Goal: Find specific page/section: Find specific page/section

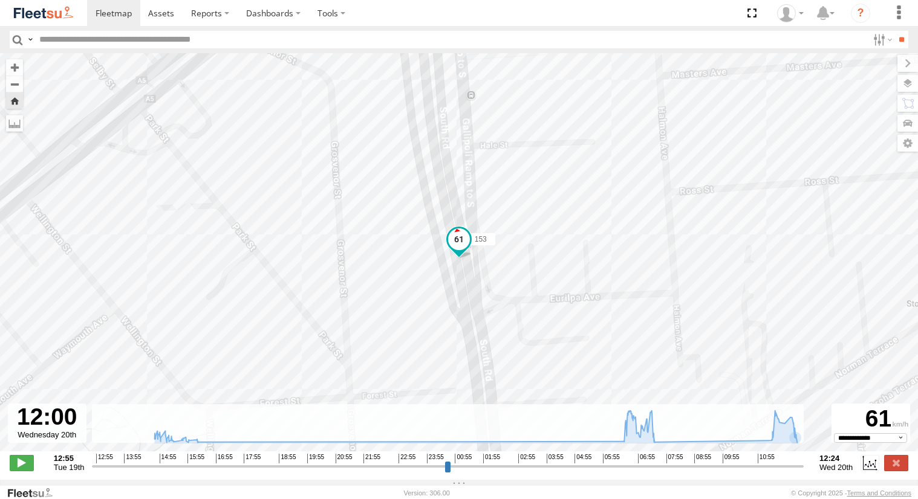
select select "**********"
click at [105, 18] on span at bounding box center [113, 12] width 36 height 11
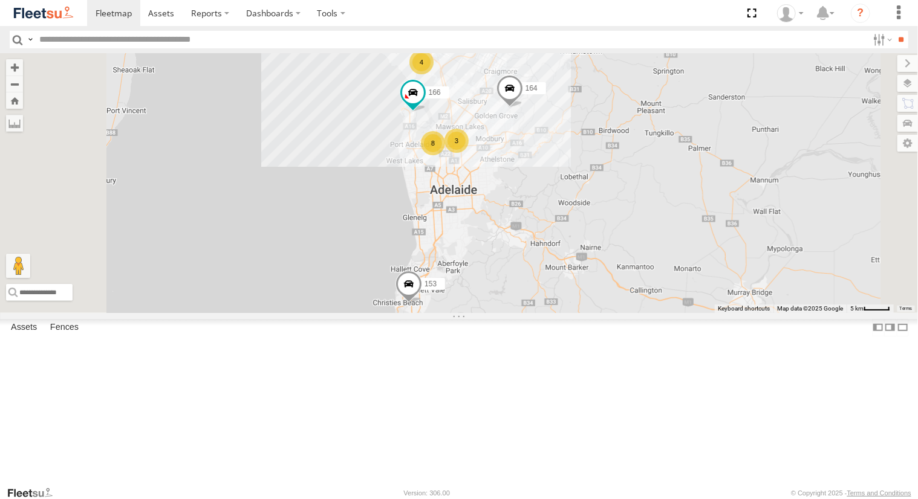
click at [0, 0] on div "Powerscaper" at bounding box center [0, 0] width 0 height 0
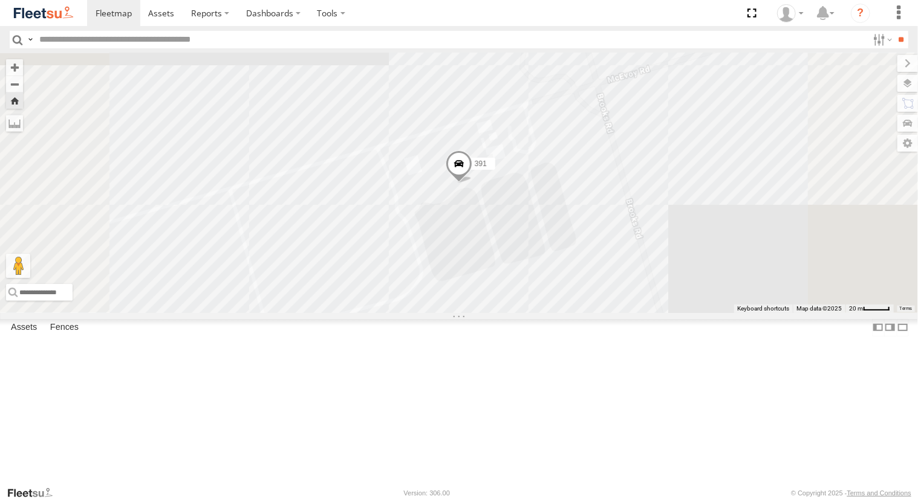
click at [0, 0] on div "153" at bounding box center [0, 0] width 0 height 0
